Goal: Browse casually

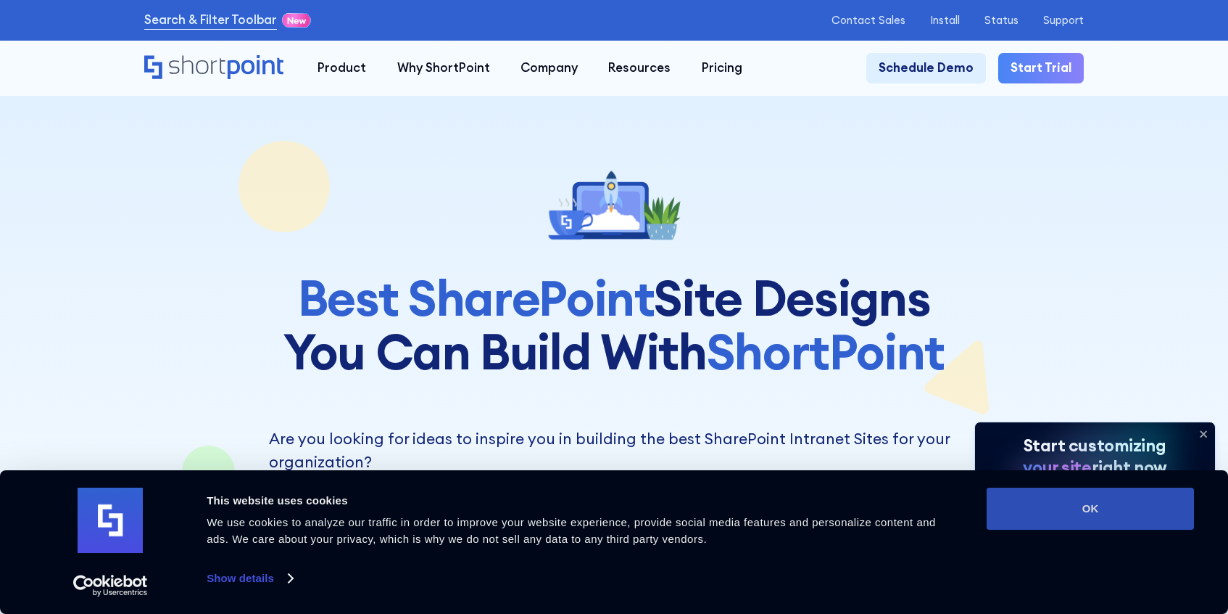
click at [1110, 521] on button "OK" at bounding box center [1090, 508] width 207 height 42
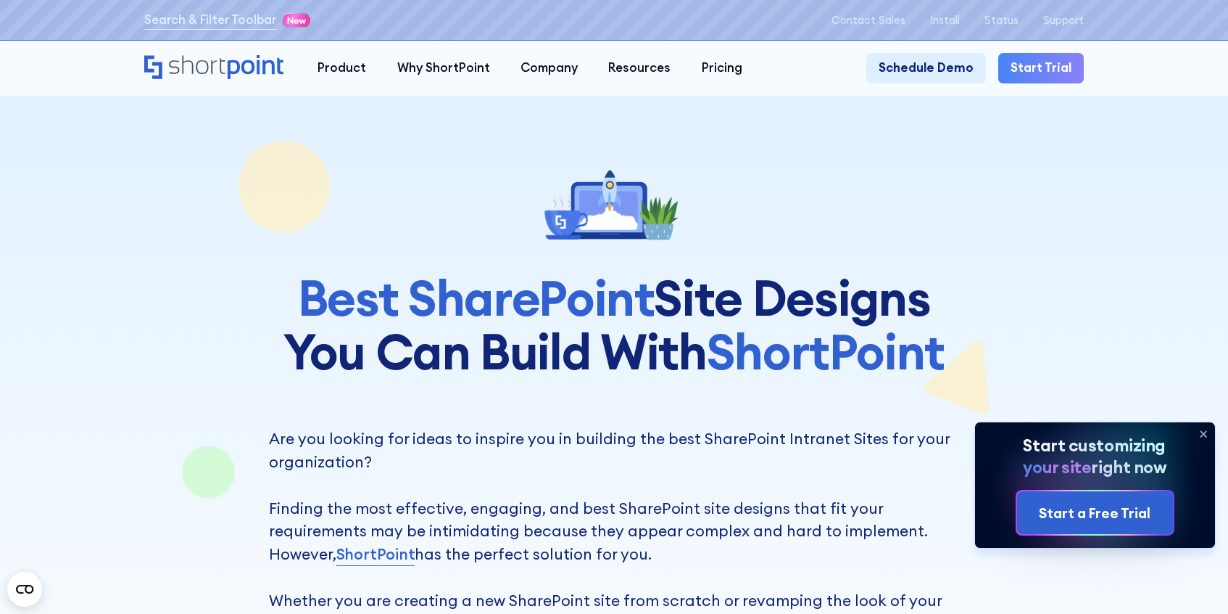
click at [1207, 431] on icon at bounding box center [1203, 433] width 23 height 23
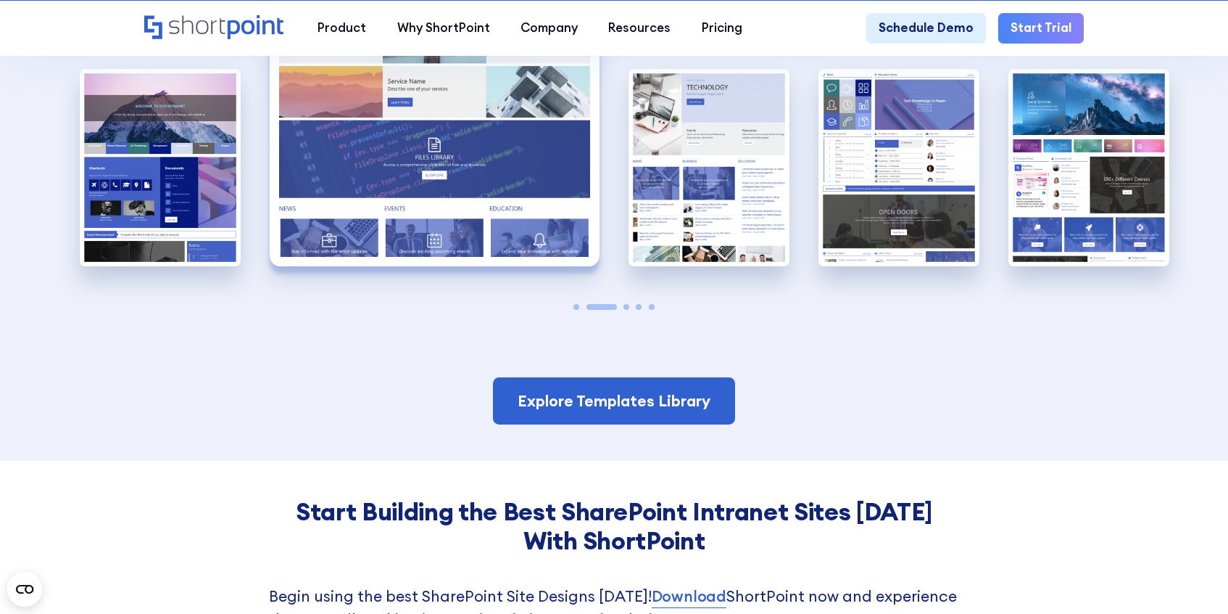
scroll to position [3029, 0]
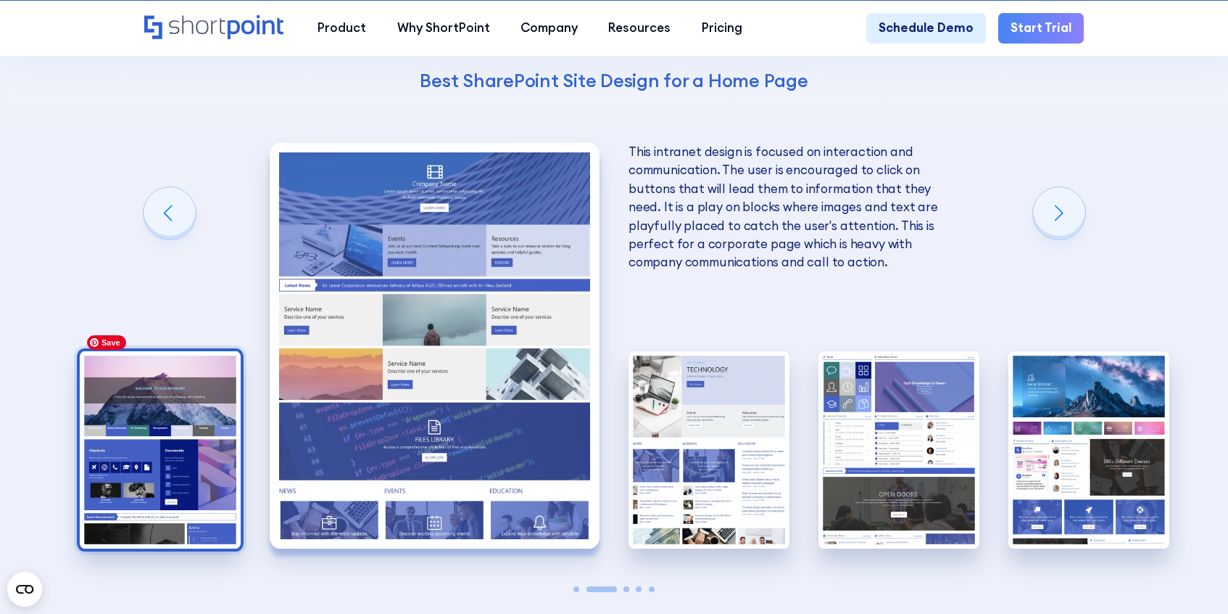
click at [203, 422] on img "1 / 5" at bounding box center [160, 450] width 161 height 198
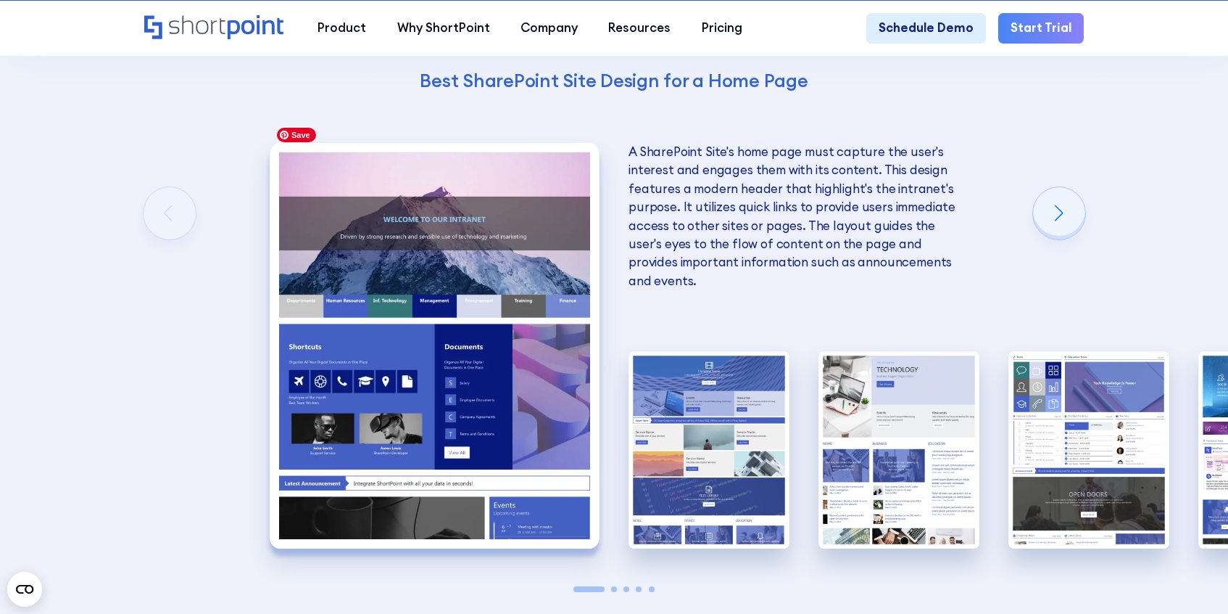
click at [495, 365] on img "1 / 5" at bounding box center [435, 345] width 330 height 405
click at [1072, 195] on div "Next slide" at bounding box center [1059, 213] width 52 height 52
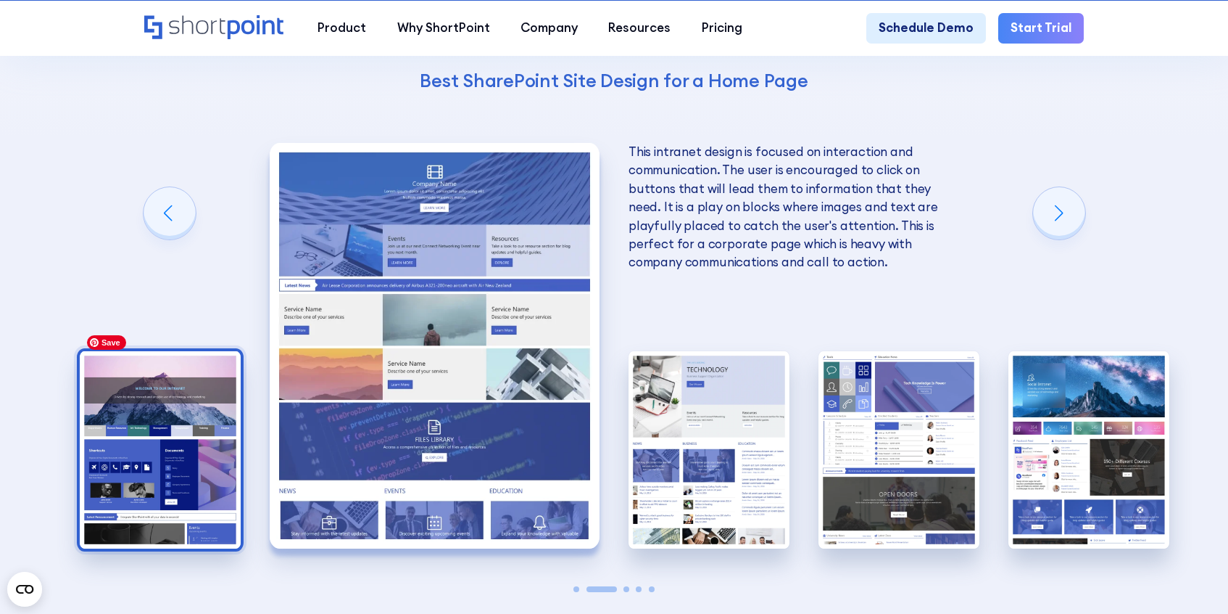
click at [198, 404] on img "1 / 5" at bounding box center [160, 450] width 161 height 198
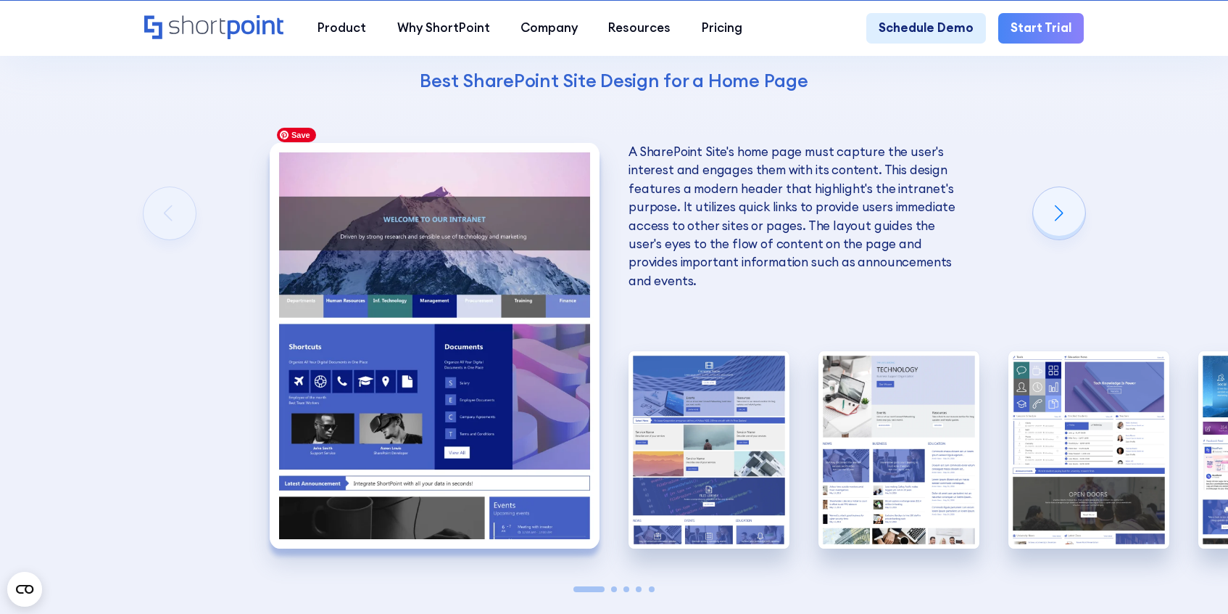
click at [344, 278] on img "1 / 5" at bounding box center [435, 345] width 330 height 405
